Goal: Task Accomplishment & Management: Manage account settings

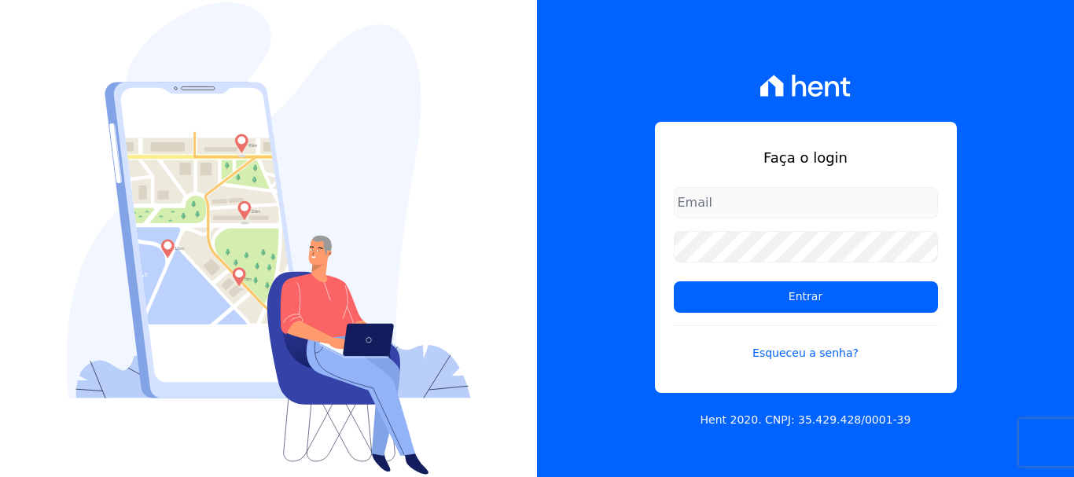
click at [758, 205] on input "email" at bounding box center [806, 202] width 264 height 31
type input "financ.junco@gmail.com"
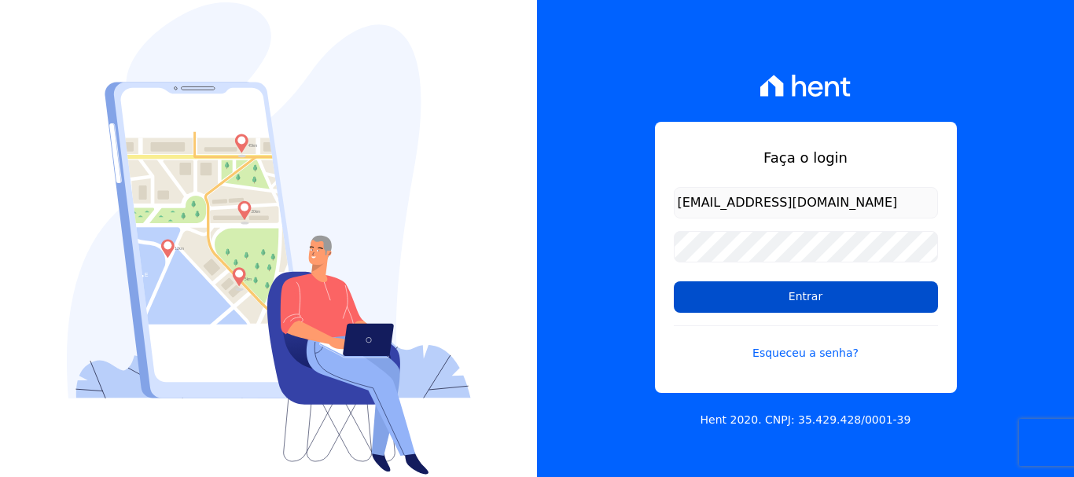
click at [815, 300] on input "Entrar" at bounding box center [806, 297] width 264 height 31
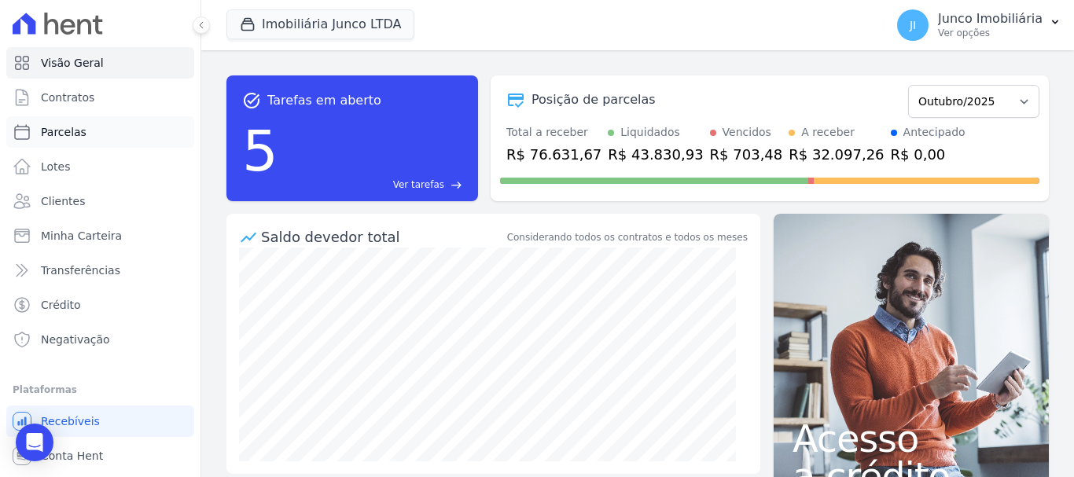
click at [69, 126] on span "Parcelas" at bounding box center [64, 132] width 46 height 16
select select
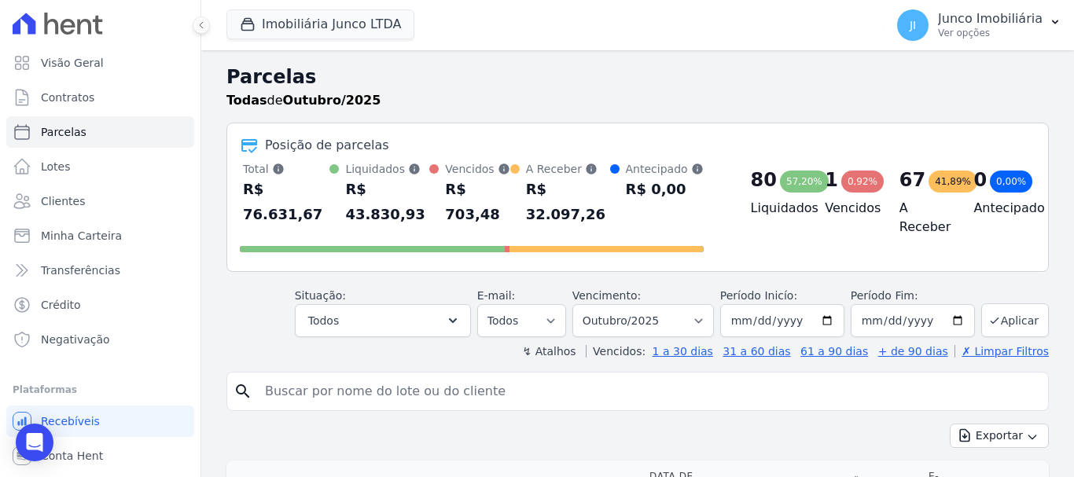
drag, startPoint x: 411, startPoint y: 373, endPoint x: 450, endPoint y: 382, distance: 39.7
click at [421, 376] on input "search" at bounding box center [649, 391] width 786 height 31
type input "907"
select select
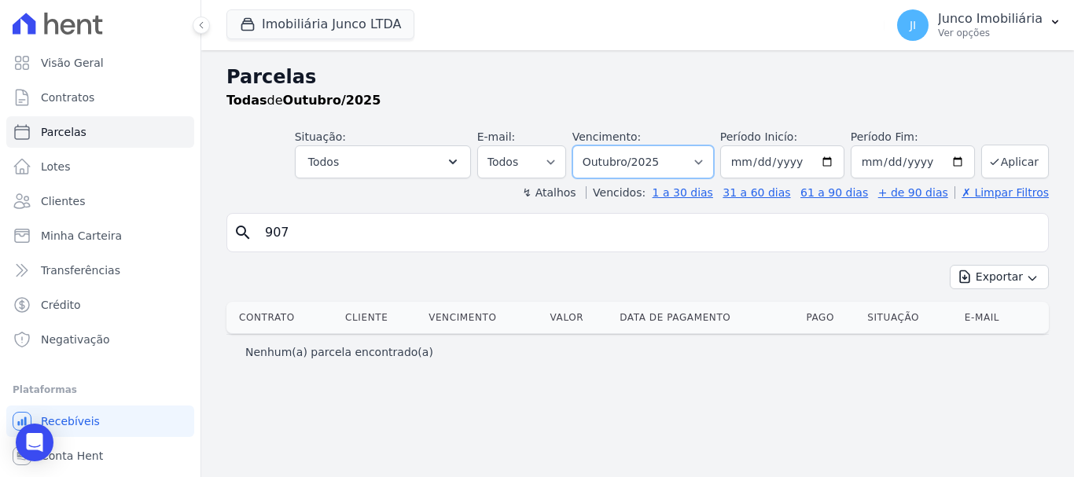
drag, startPoint x: 716, startPoint y: 160, endPoint x: 716, endPoint y: 175, distance: 15.7
click at [714, 160] on select "Filtrar por período ──────── Todos os meses Fevereiro/2020 Março/2020 Abril/202…" at bounding box center [643, 161] width 142 height 33
select select "all"
click at [595, 145] on select "Filtrar por período ──────── Todos os meses Fevereiro/2020 Março/2020 Abril/202…" at bounding box center [643, 161] width 142 height 33
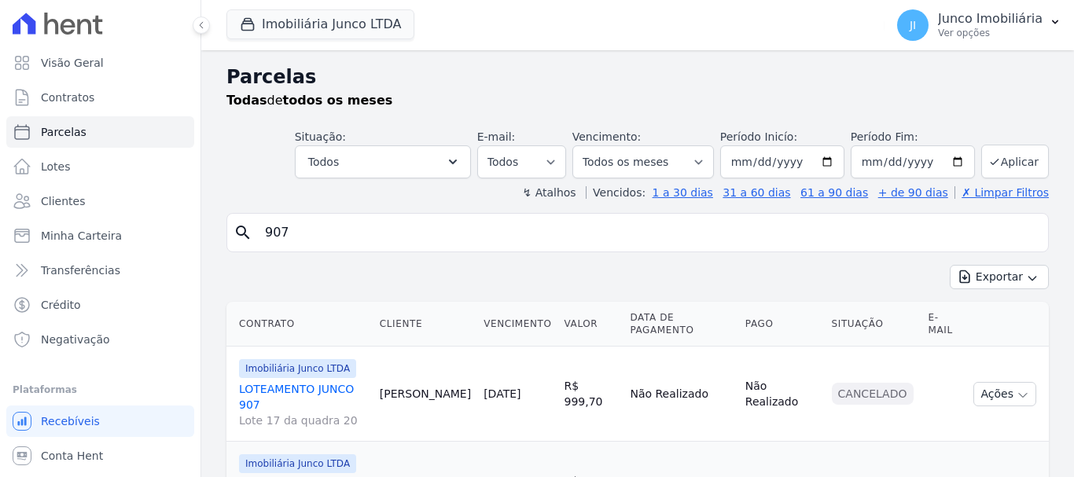
select select
click at [991, 274] on button "Exportar" at bounding box center [999, 277] width 99 height 24
click at [994, 341] on span "Exportar CSV" at bounding box center [997, 341] width 83 height 16
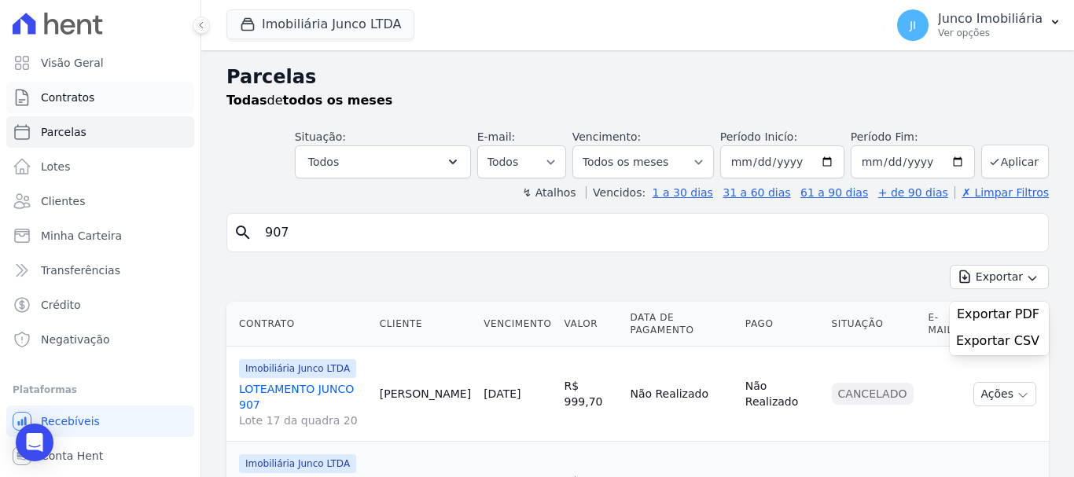
click at [94, 98] on link "Contratos" at bounding box center [100, 97] width 188 height 31
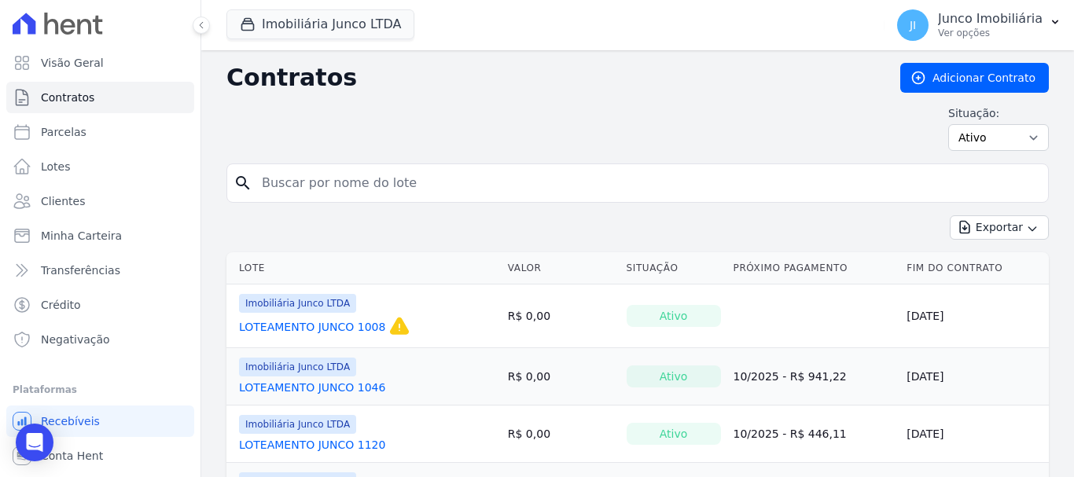
click at [324, 188] on input "search" at bounding box center [647, 183] width 790 height 31
type input "1008"
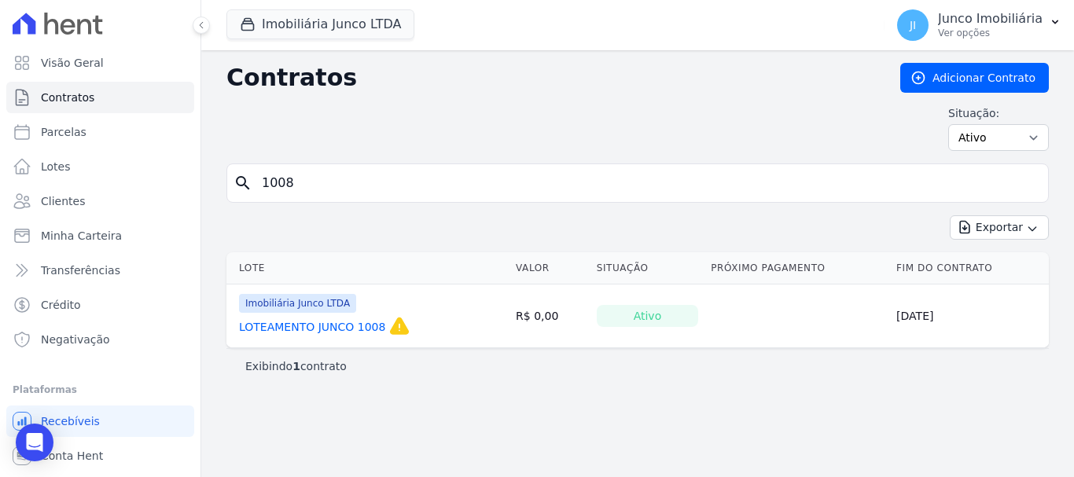
click at [362, 325] on link "LOTEAMENTO JUNCO 1008" at bounding box center [312, 327] width 146 height 16
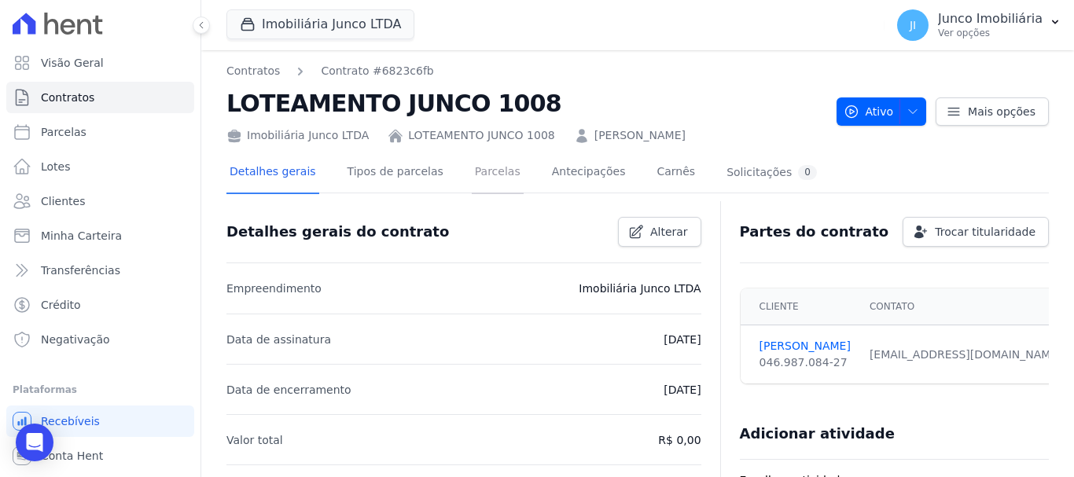
click at [488, 160] on link "Parcelas" at bounding box center [498, 174] width 52 height 42
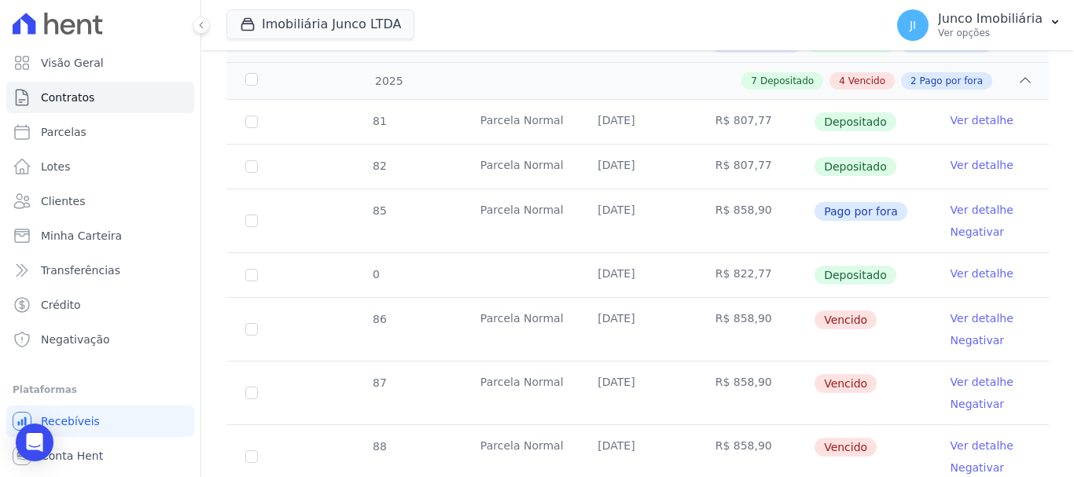
scroll to position [393, 0]
click at [952, 310] on link "Ver detalhe" at bounding box center [982, 318] width 63 height 16
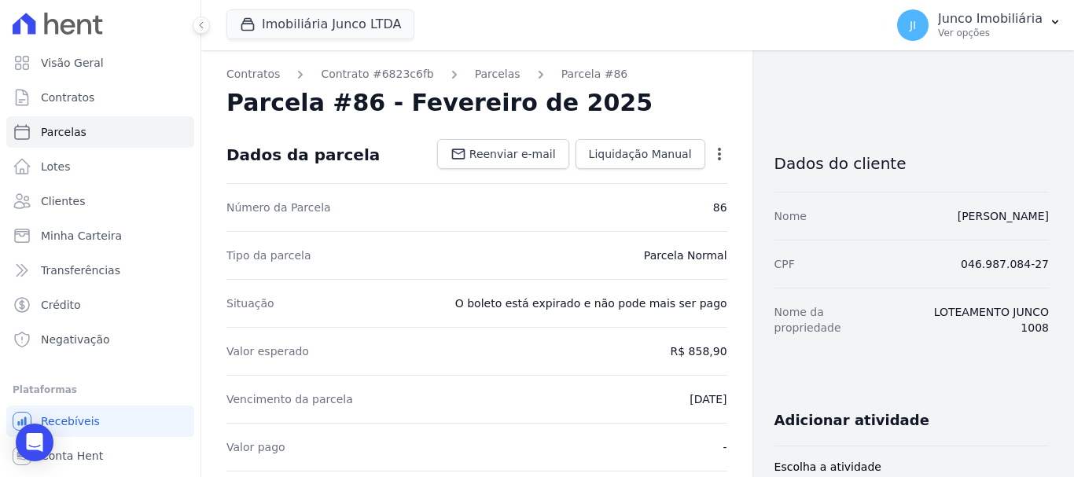
click at [631, 269] on div "Tipo da parcela Parcela Normal" at bounding box center [476, 255] width 501 height 48
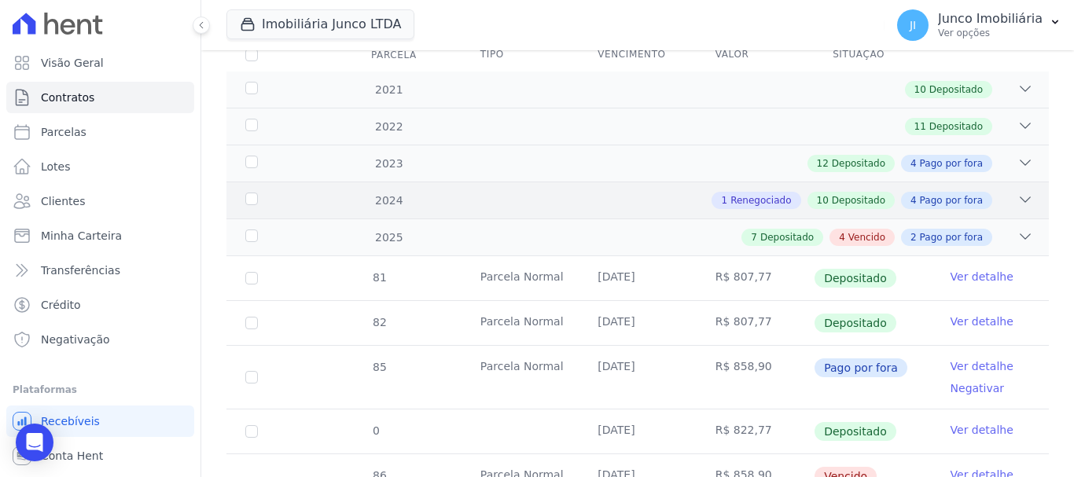
scroll to position [393, 0]
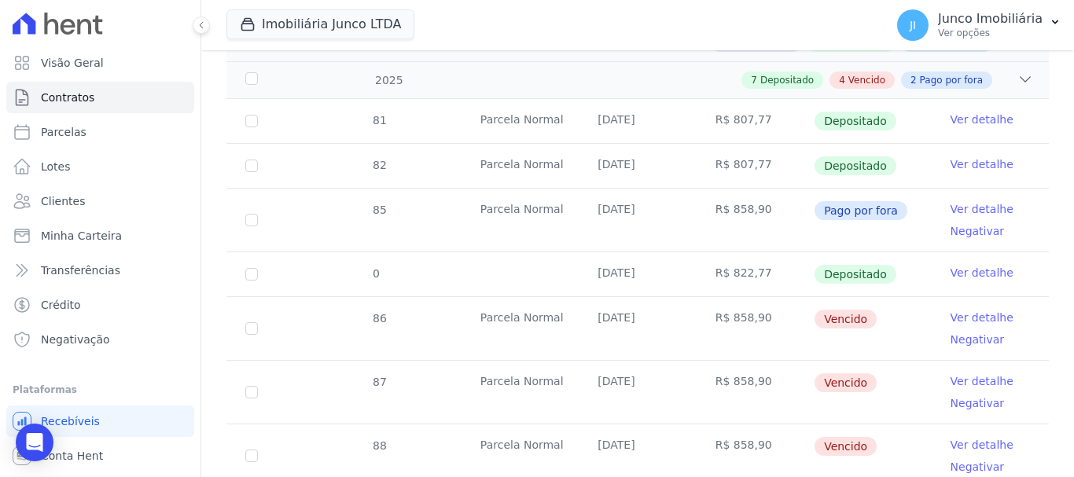
click at [960, 310] on link "Ver detalhe" at bounding box center [982, 318] width 63 height 16
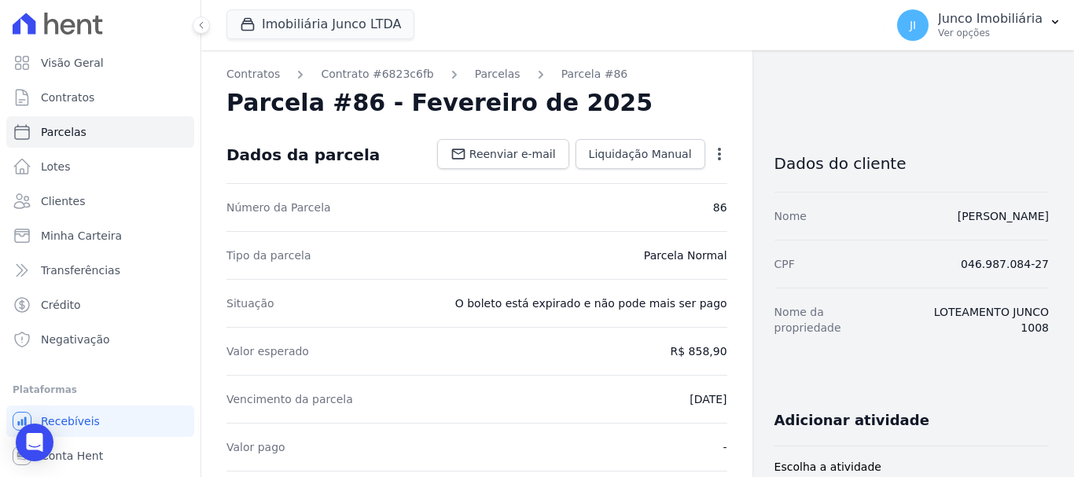
click at [713, 146] on icon "button" at bounding box center [720, 154] width 16 height 16
click at [501, 250] on div "Tipo da parcela Parcela Normal" at bounding box center [476, 255] width 501 height 48
click at [650, 152] on span "Liquidação Manual" at bounding box center [640, 154] width 103 height 16
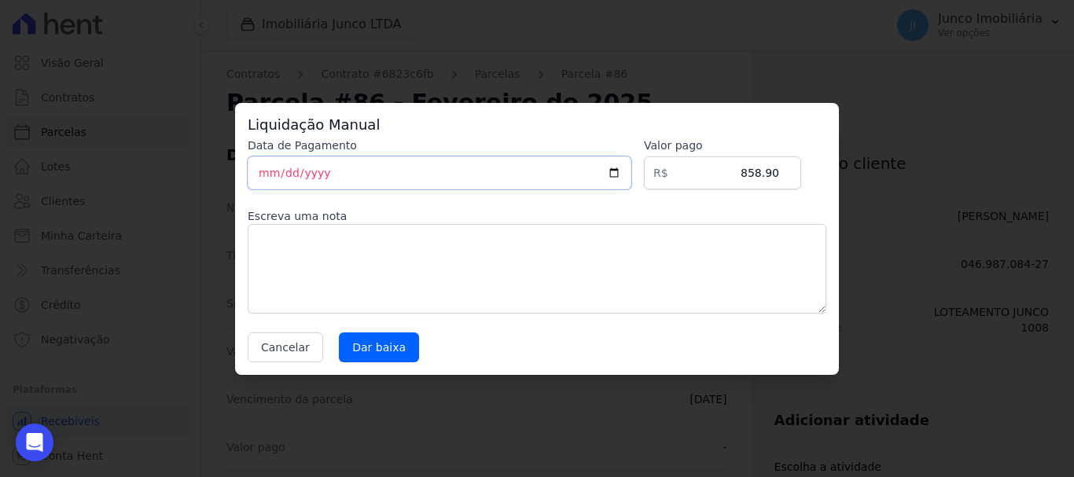
click at [626, 168] on input "[DATE]" at bounding box center [440, 172] width 384 height 33
type input "2025-10-02"
click at [373, 260] on textarea at bounding box center [537, 269] width 579 height 90
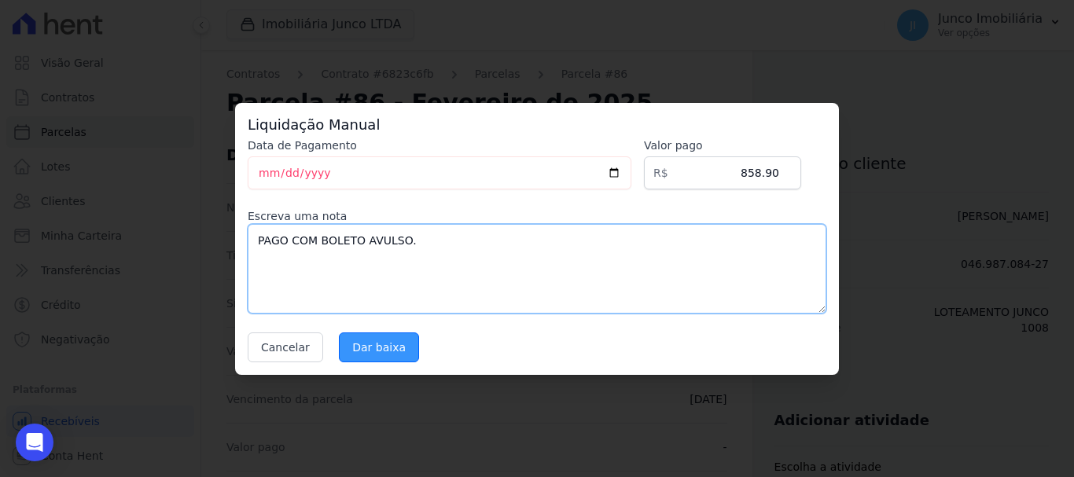
type textarea "PAGO COM BOLETO AVULSO."
click at [357, 353] on input "Dar baixa" at bounding box center [379, 348] width 80 height 30
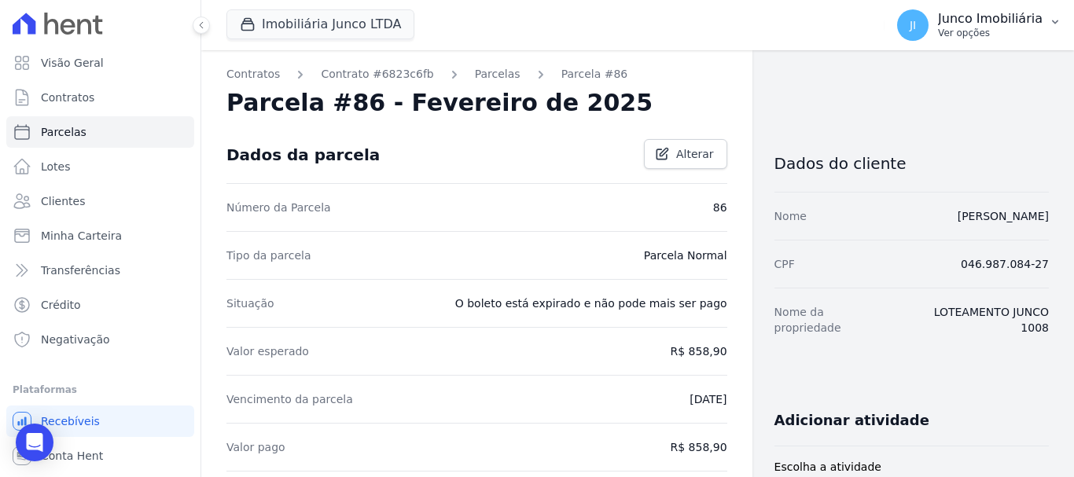
click at [972, 33] on p "Ver opções" at bounding box center [990, 33] width 105 height 13
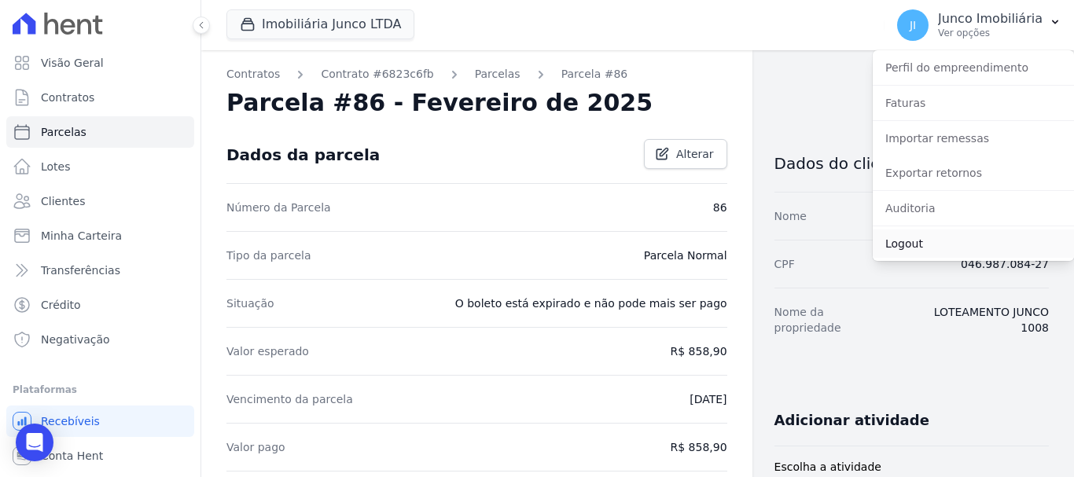
click at [894, 241] on link "Logout" at bounding box center [973, 244] width 201 height 28
